Goal: Transaction & Acquisition: Purchase product/service

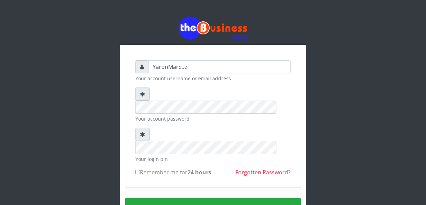
click at [137, 170] on input "Remember me for 24 hours" at bounding box center [137, 172] width 4 height 4
checkbox input "true"
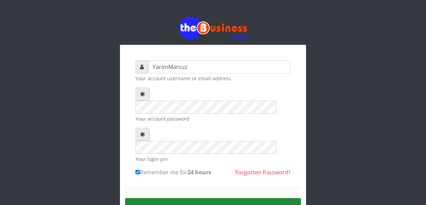
click at [170, 198] on button "Sign in" at bounding box center [213, 207] width 176 height 18
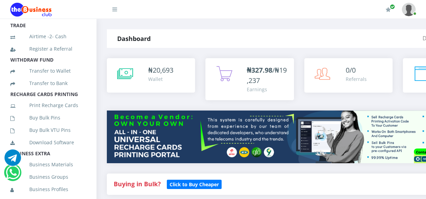
scroll to position [128, 0]
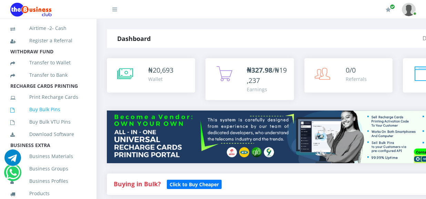
click at [45, 117] on link "Buy Bulk Pins" at bounding box center [48, 110] width 76 height 16
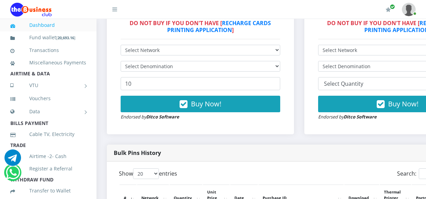
scroll to position [241, 0]
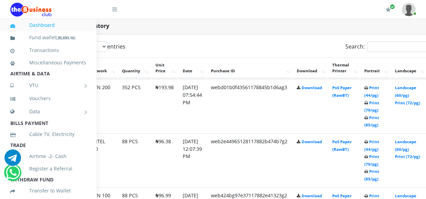
scroll to position [356, 52]
click at [379, 85] on link "Print (44/pg)" at bounding box center [371, 91] width 15 height 13
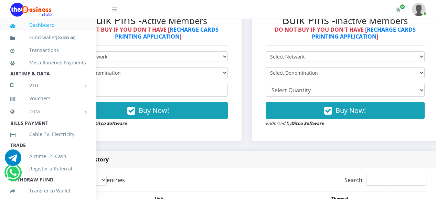
scroll to position [207, 52]
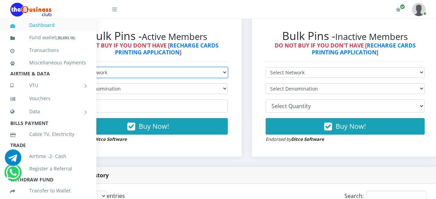
click at [147, 69] on select "Select Network MTN Globacom 9Mobile Airtel" at bounding box center [148, 72] width 159 height 11
select select "MTN"
click at [69, 67] on select "Select Network MTN Globacom 9Mobile Airtel" at bounding box center [148, 72] width 159 height 11
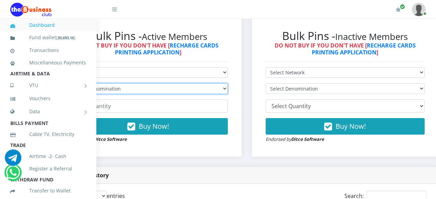
click at [134, 83] on select "Select Denomination MTN NGN100 - ₦96.99 MTN NGN200 - ₦193.98 MTN NGN400 - ₦387.…" at bounding box center [148, 88] width 159 height 11
select select "96.99-100"
click at [69, 83] on select "Select Denomination MTN NGN100 - ₦96.99 MTN NGN200 - ₦193.98 MTN NGN400 - ₦387.…" at bounding box center [148, 88] width 159 height 11
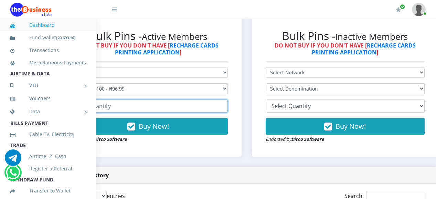
click at [140, 100] on input "number" at bounding box center [148, 106] width 159 height 13
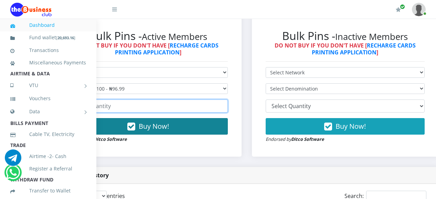
scroll to position [0, 0]
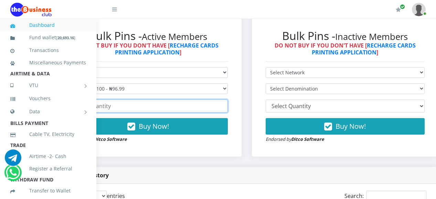
click at [128, 104] on input "number" at bounding box center [148, 106] width 159 height 13
click at [112, 100] on input "number" at bounding box center [148, 106] width 159 height 13
click at [225, 100] on input "1" at bounding box center [148, 106] width 159 height 13
click at [225, 100] on input "2" at bounding box center [148, 106] width 159 height 13
click at [225, 100] on input "6" at bounding box center [148, 106] width 159 height 13
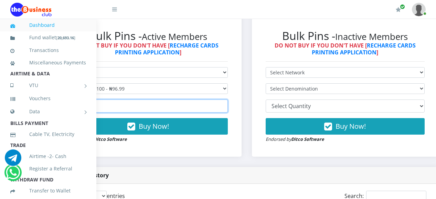
click at [225, 100] on input "7" at bounding box center [148, 106] width 159 height 13
click at [225, 100] on input "8" at bounding box center [148, 106] width 159 height 13
click at [225, 100] on input "9" at bounding box center [148, 106] width 159 height 13
click at [225, 100] on input "10" at bounding box center [148, 106] width 159 height 13
click at [225, 100] on input "11" at bounding box center [148, 106] width 159 height 13
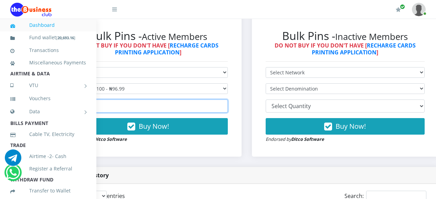
click at [225, 100] on input "12" at bounding box center [148, 106] width 159 height 13
click at [225, 100] on input "13" at bounding box center [148, 106] width 159 height 13
click at [225, 100] on input "14" at bounding box center [148, 106] width 159 height 13
click at [225, 100] on input "15" at bounding box center [148, 106] width 159 height 13
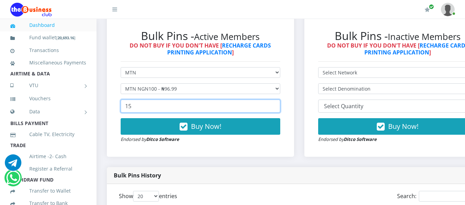
drag, startPoint x: 156, startPoint y: 105, endPoint x: 114, endPoint y: 97, distance: 42.8
click at [114, 97] on div "Bulk Pins - Active Members DO NOT BUY IF YOU DON'T HAVE [ RECHARGE CARDS PRINTI…" at bounding box center [200, 85] width 173 height 127
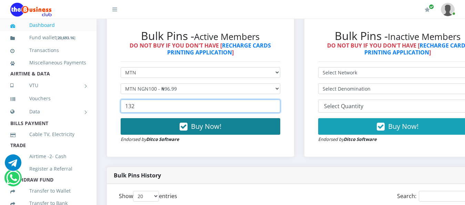
type input "132"
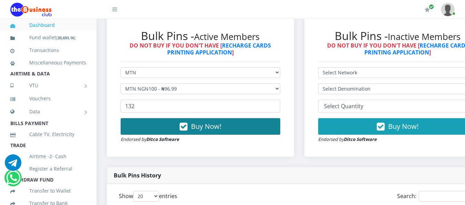
click at [173, 120] on button "Buy Now!" at bounding box center [200, 126] width 159 height 17
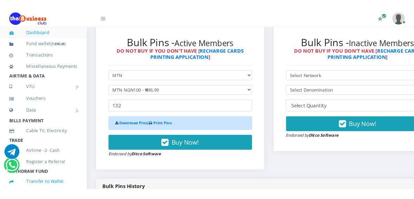
scroll to position [177, 0]
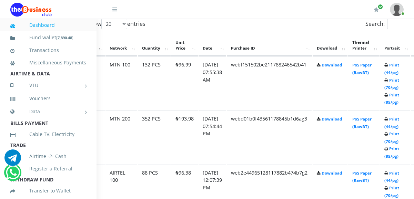
scroll to position [379, 33]
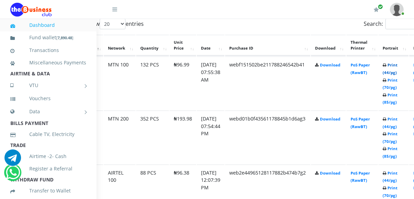
click at [397, 62] on link "Print (44/pg)" at bounding box center [389, 68] width 15 height 13
